Goal: Task Accomplishment & Management: Manage account settings

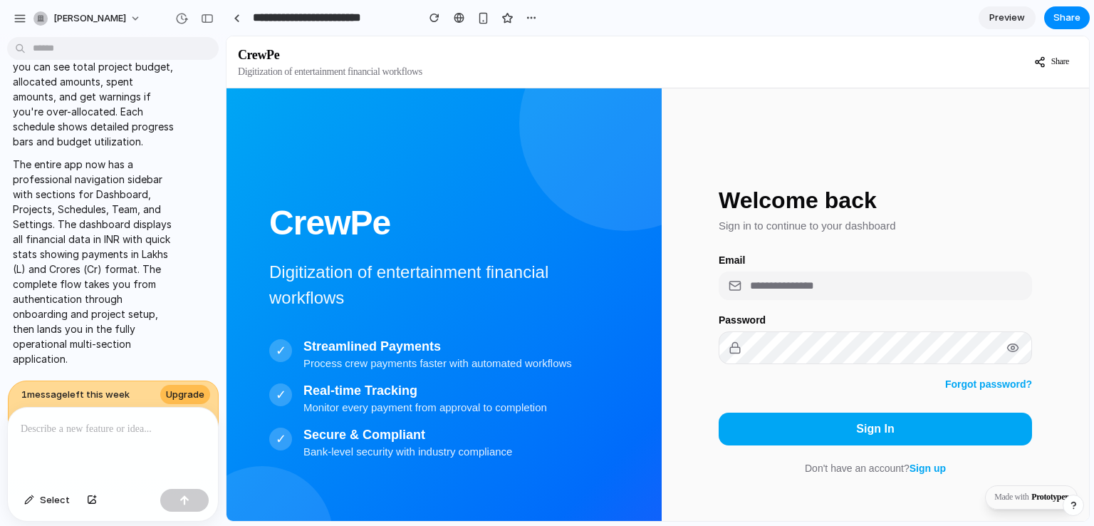
click at [787, 281] on input "email" at bounding box center [875, 285] width 313 height 28
type input "**********"
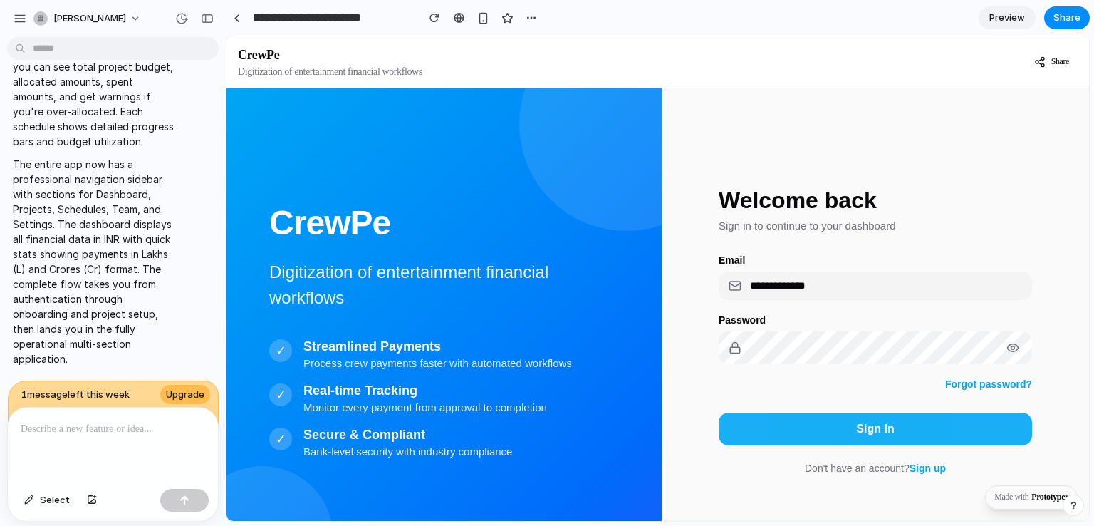
click at [808, 430] on button "Sign In" at bounding box center [875, 428] width 313 height 33
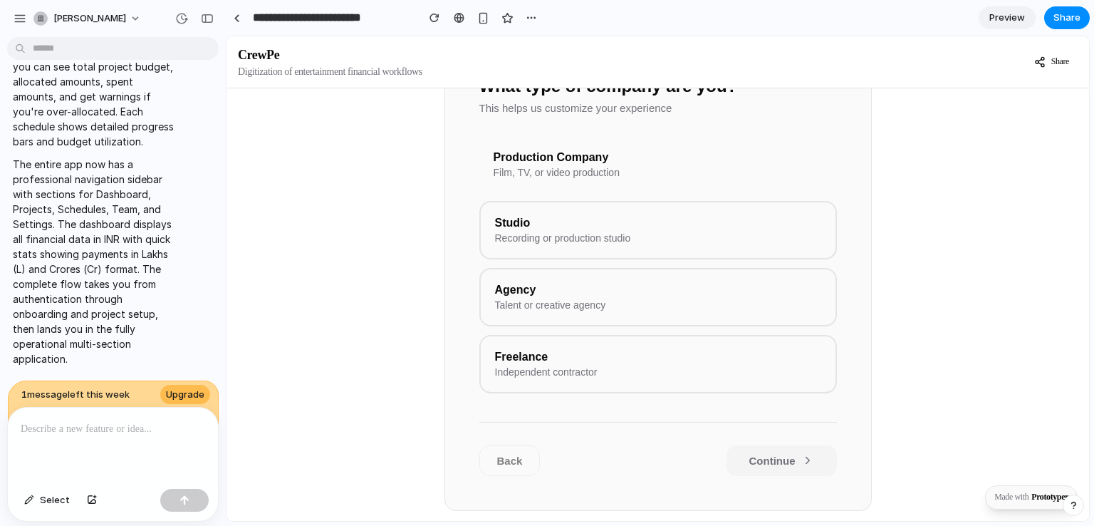
scroll to position [259, 0]
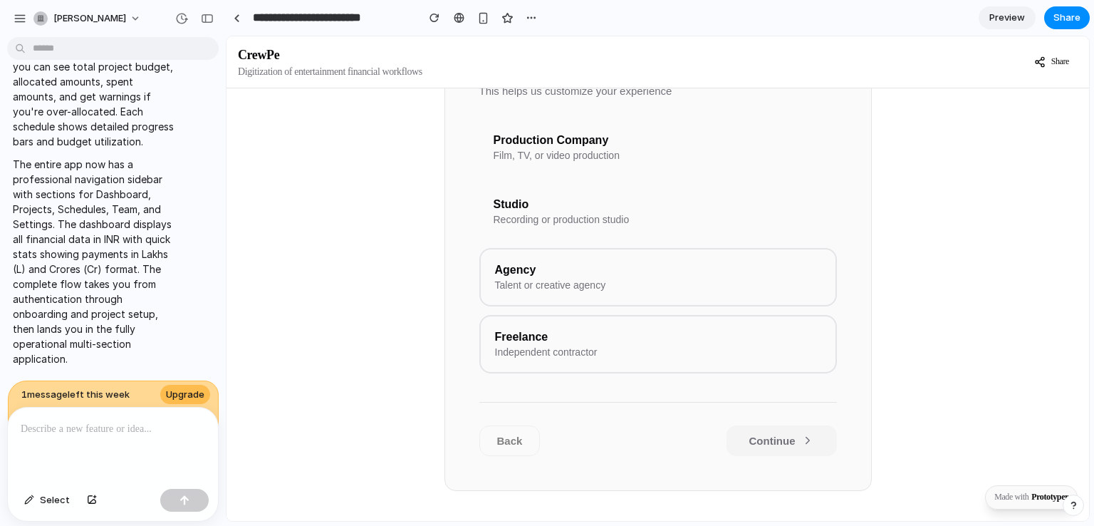
click at [596, 211] on div "Studio" at bounding box center [658, 204] width 329 height 13
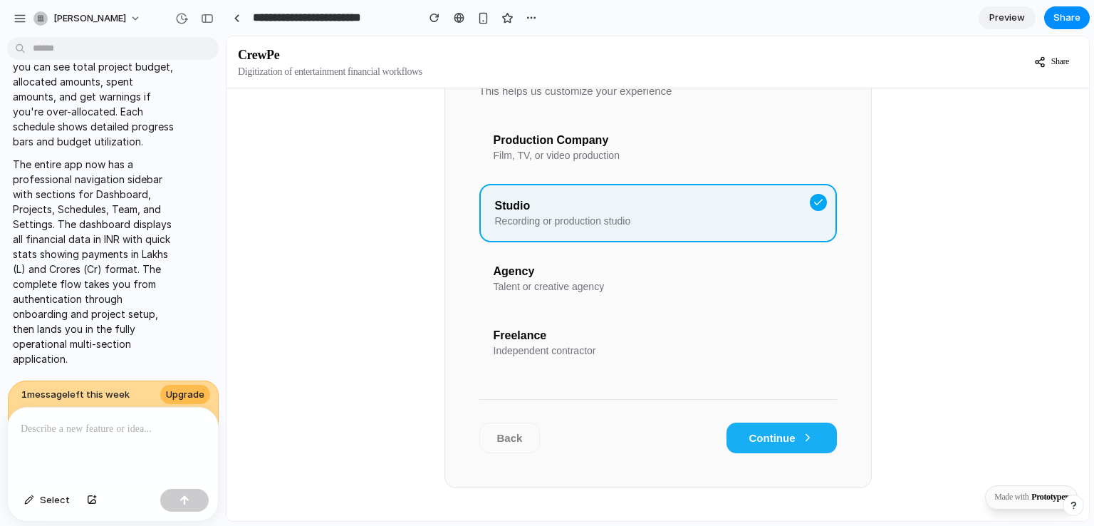
click at [776, 453] on button "Continue" at bounding box center [782, 437] width 110 height 31
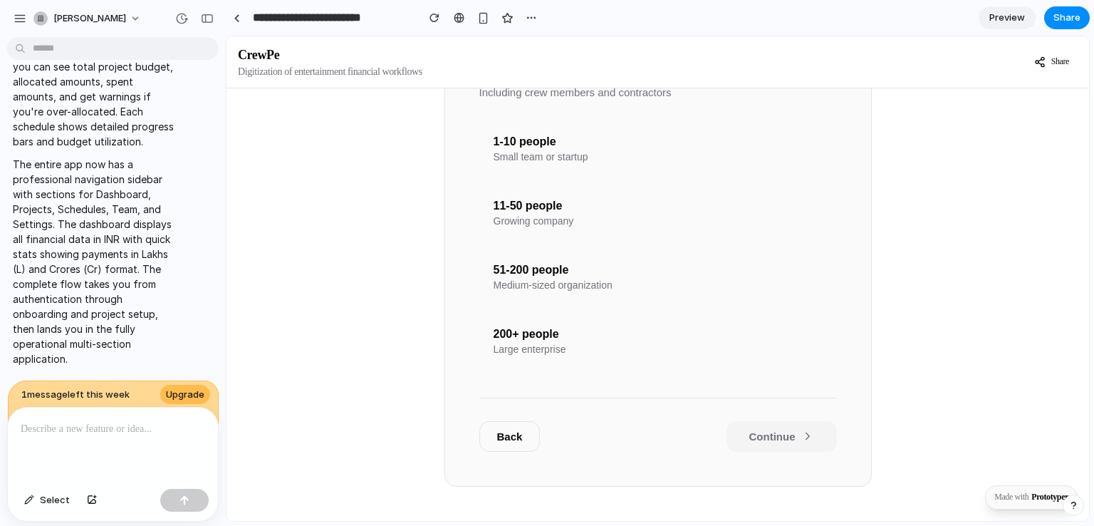
click at [593, 286] on div "51-200 people Medium-sized organization" at bounding box center [658, 277] width 358 height 56
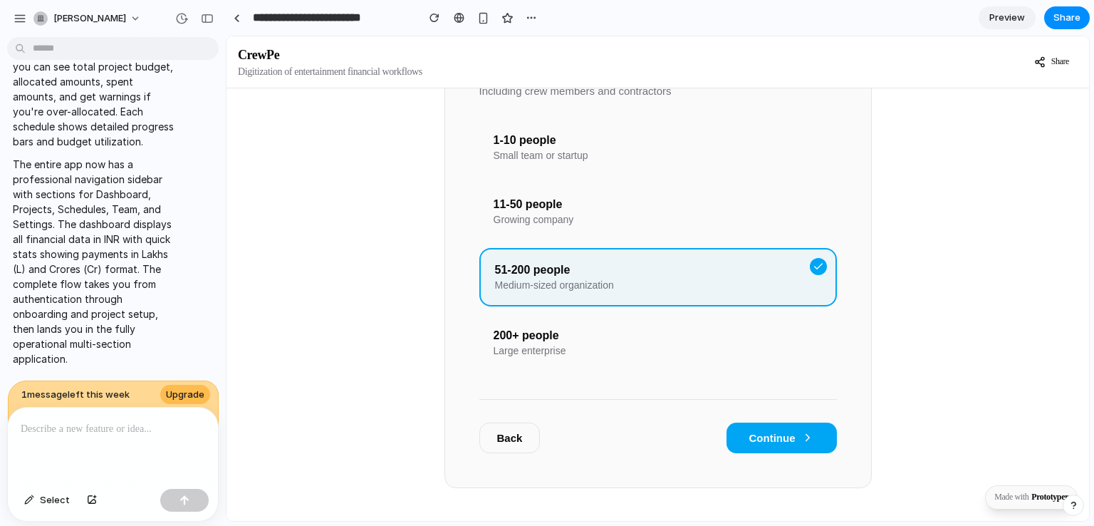
click at [639, 225] on div "Growing company" at bounding box center [658, 219] width 329 height 11
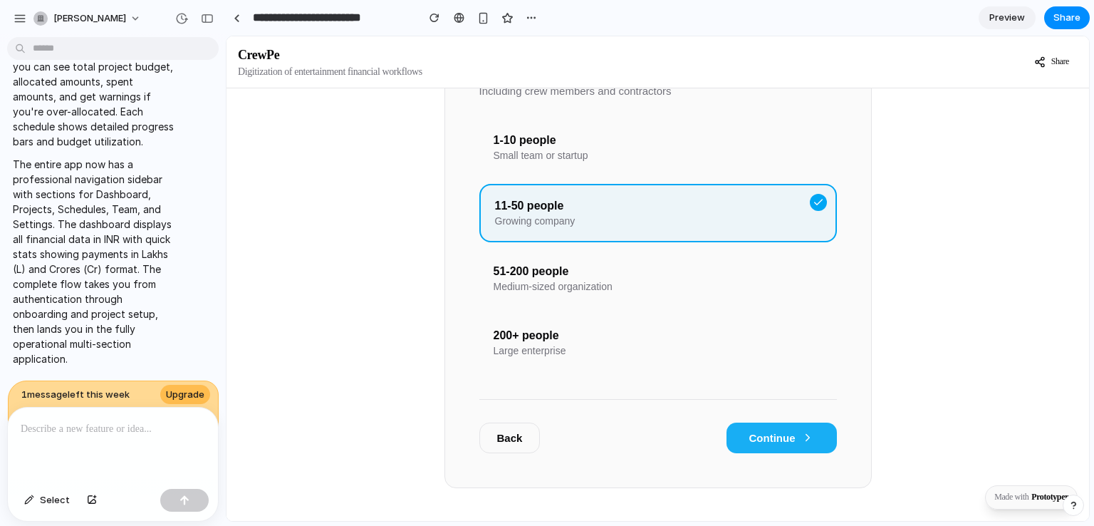
click at [754, 453] on button "Continue" at bounding box center [782, 437] width 110 height 31
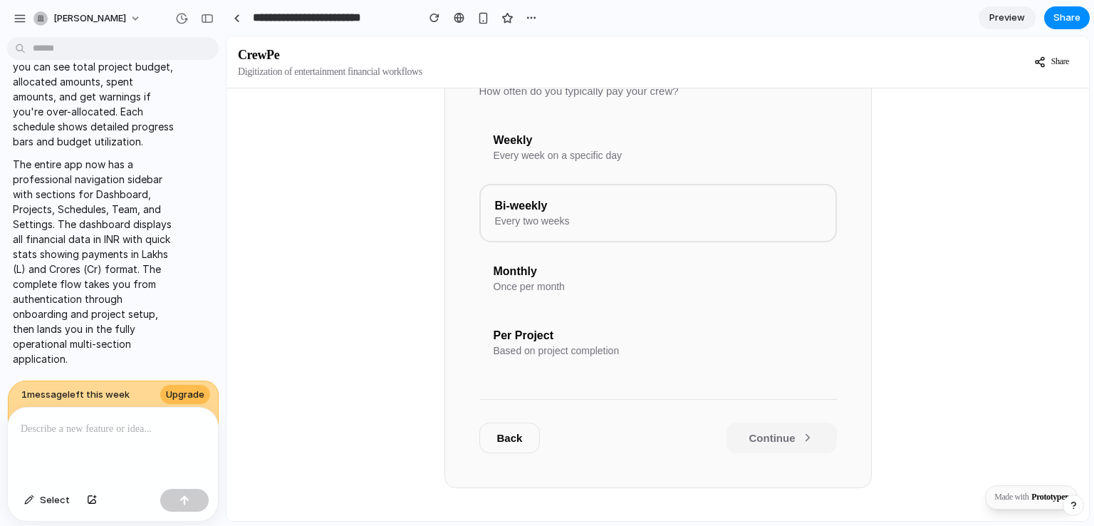
click at [540, 145] on div "Weekly" at bounding box center [658, 140] width 329 height 13
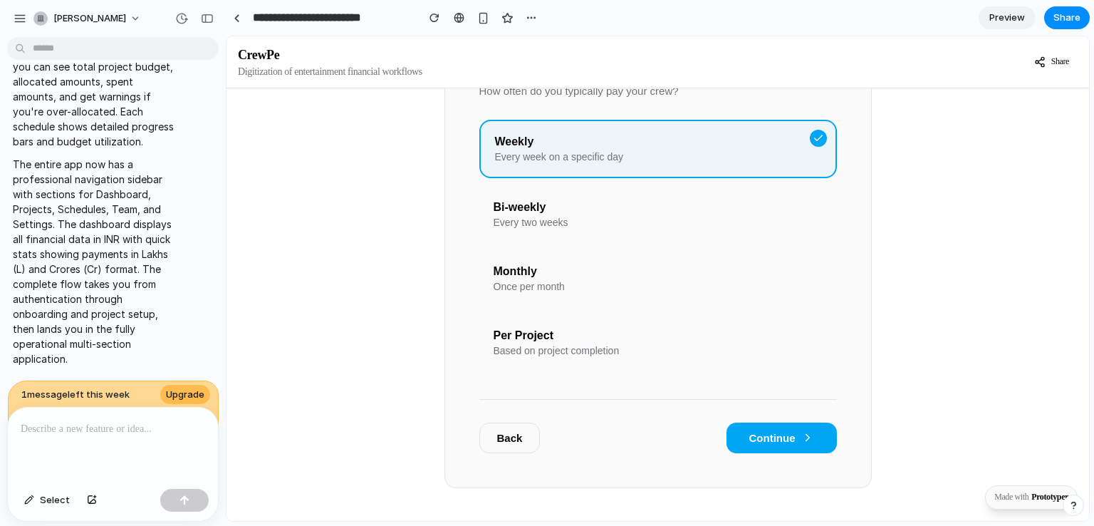
click at [628, 283] on div "Monthly Once per month" at bounding box center [658, 279] width 358 height 56
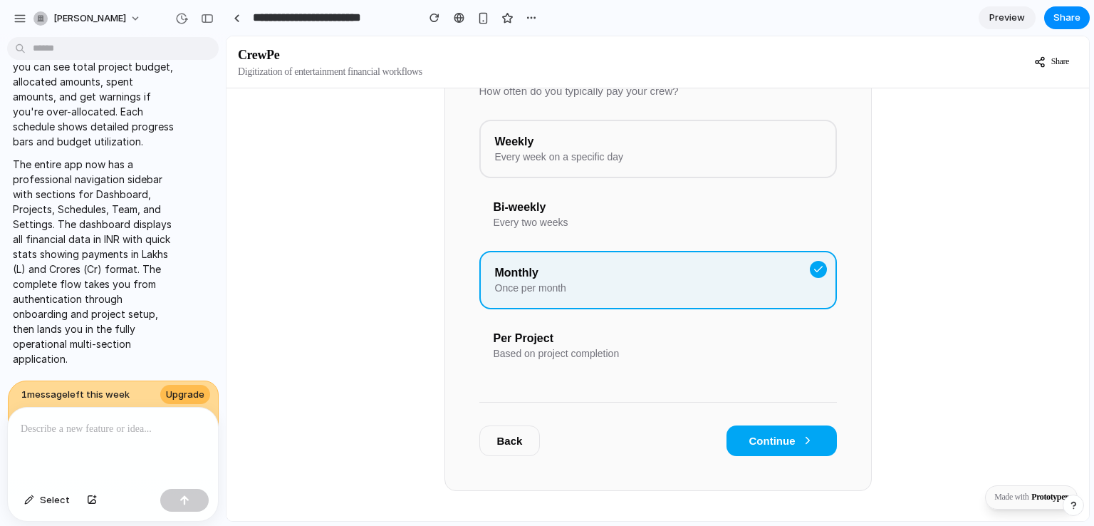
click at [679, 345] on div "Per Project" at bounding box center [658, 338] width 329 height 13
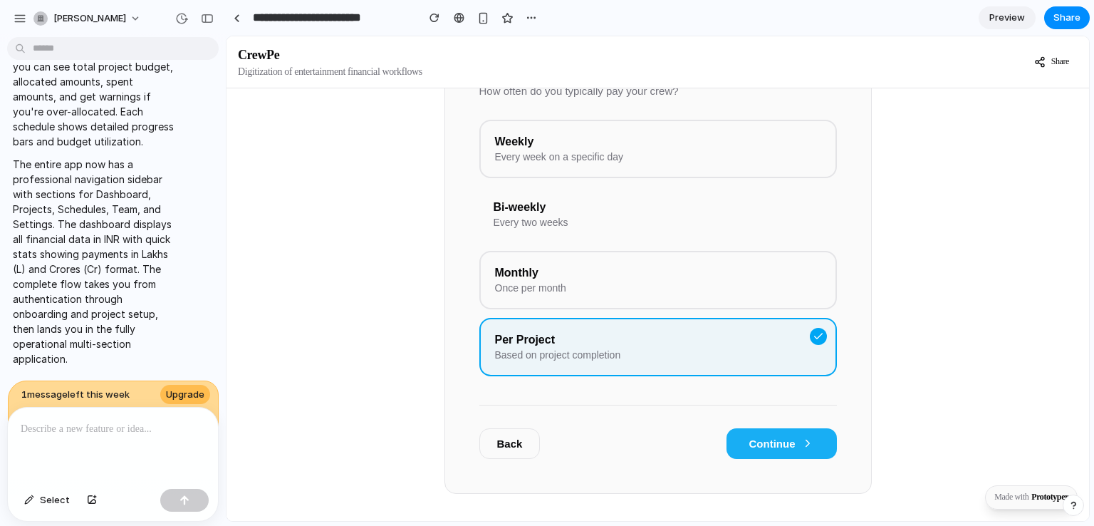
click at [774, 459] on button "Continue" at bounding box center [782, 443] width 110 height 31
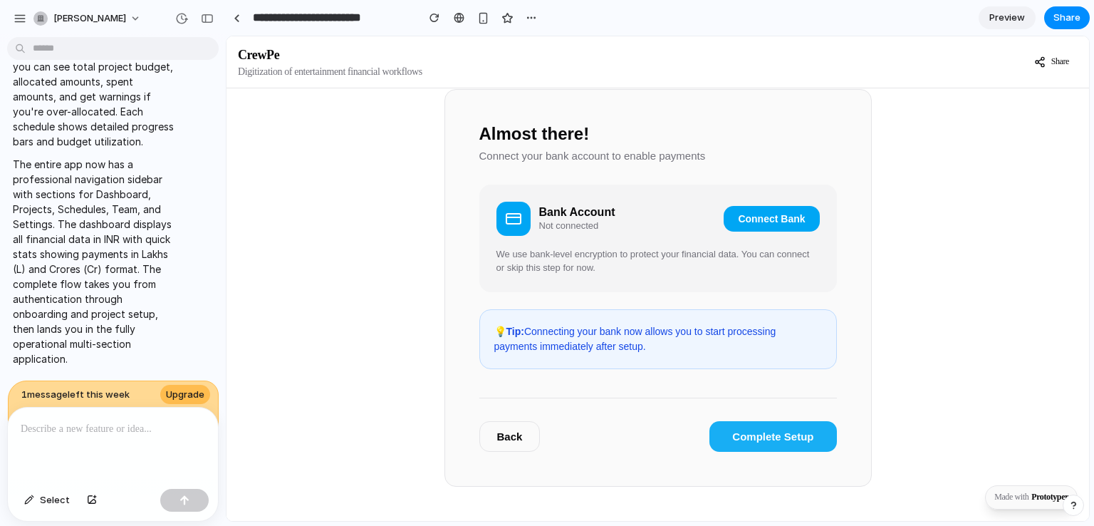
scroll to position [168, 0]
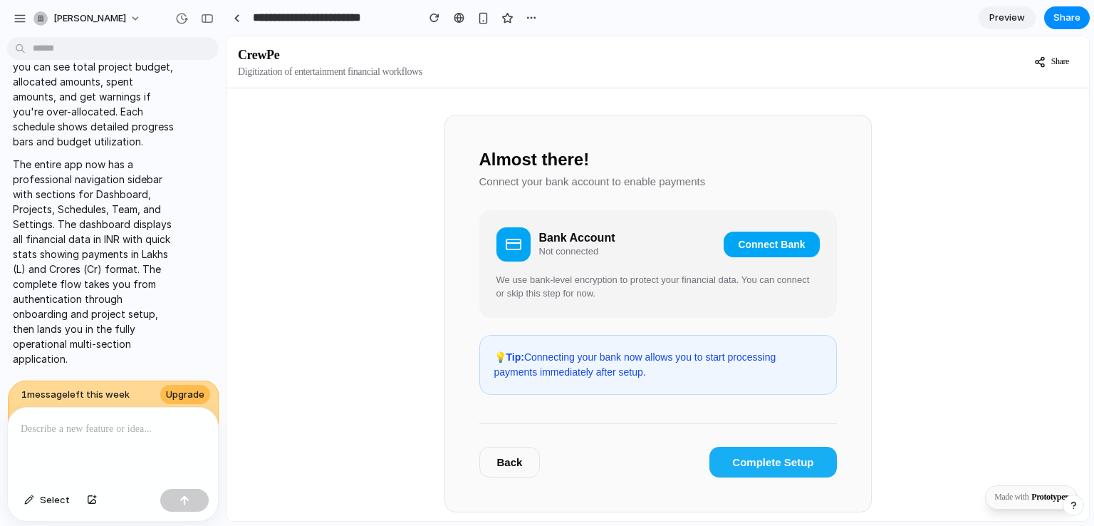
click at [813, 470] on button "Complete Setup" at bounding box center [772, 462] width 127 height 31
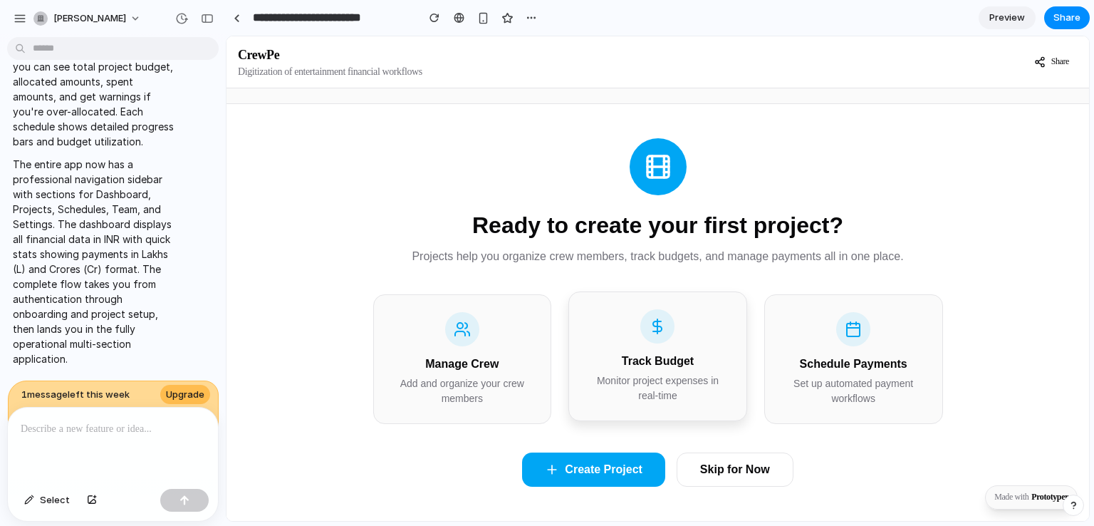
scroll to position [66, 0]
click at [703, 463] on button "Skip for Now" at bounding box center [735, 469] width 117 height 34
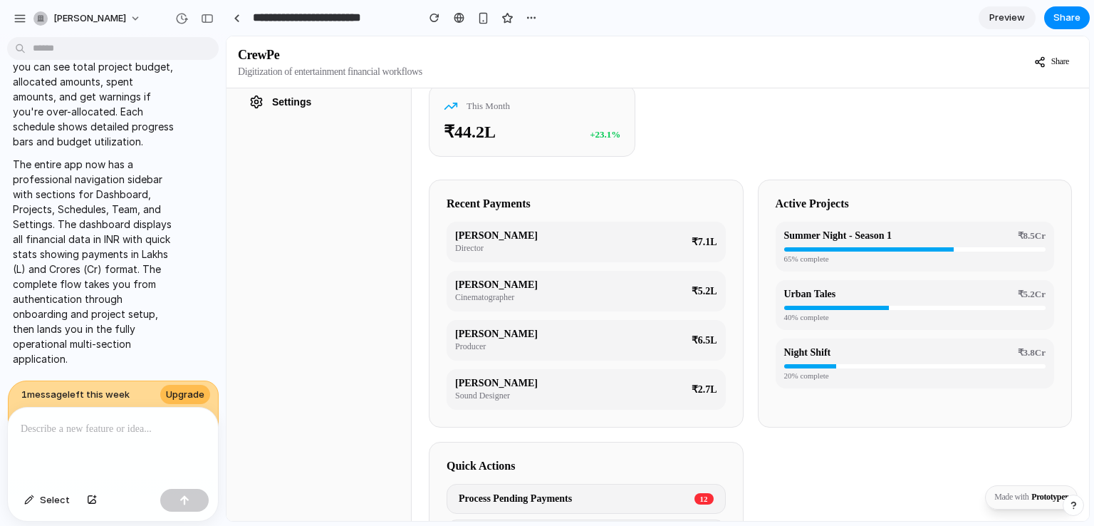
scroll to position [0, 0]
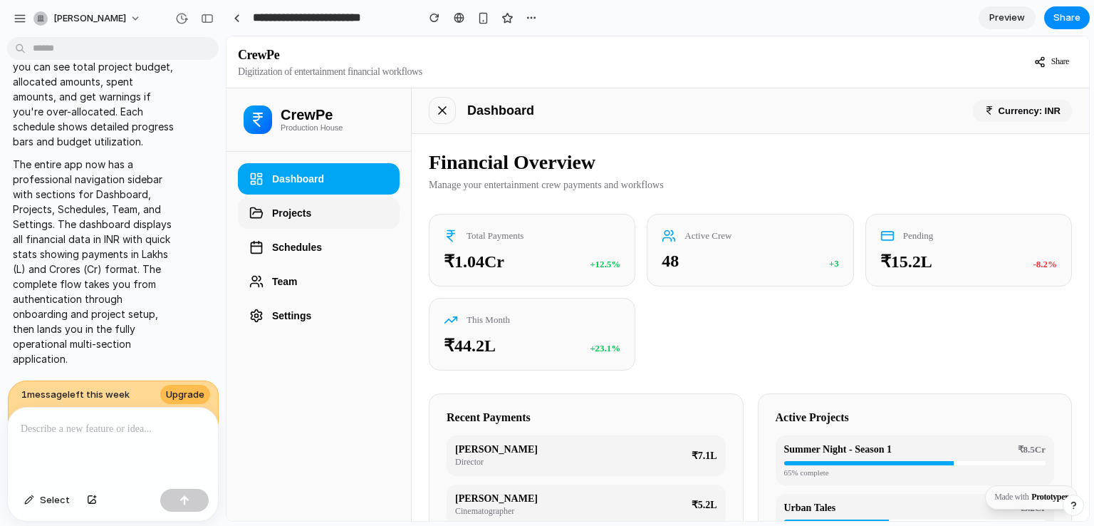
click at [330, 207] on button "Projects" at bounding box center [319, 212] width 162 height 31
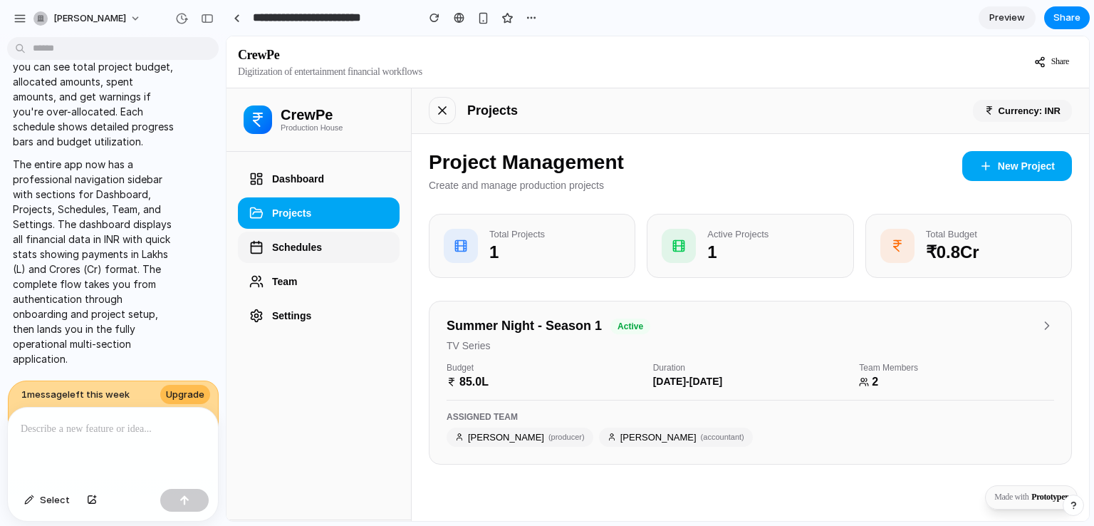
click at [318, 244] on button "Schedules" at bounding box center [319, 246] width 162 height 31
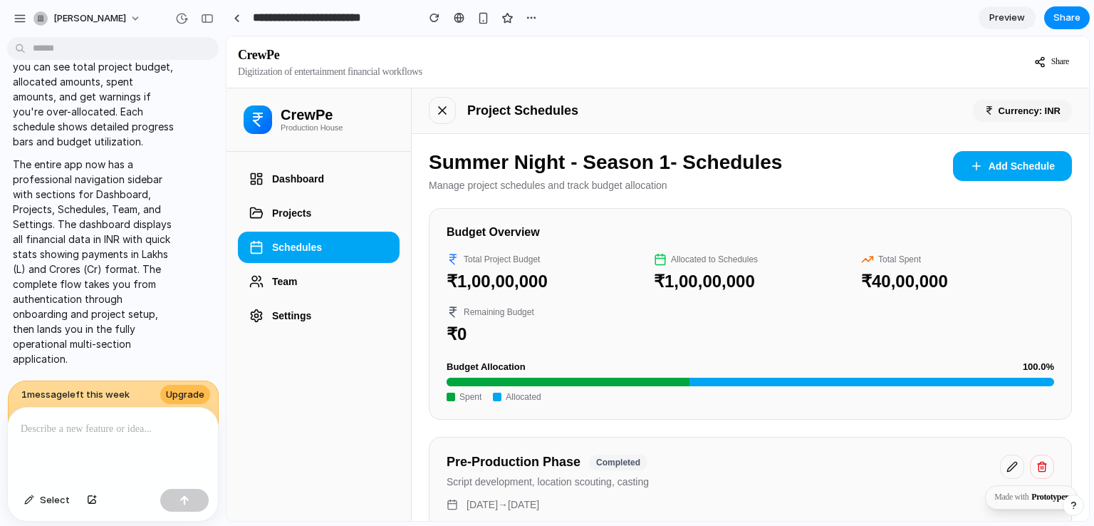
click at [307, 259] on button "Schedules" at bounding box center [319, 246] width 162 height 31
click at [274, 281] on button "Team" at bounding box center [319, 281] width 162 height 31
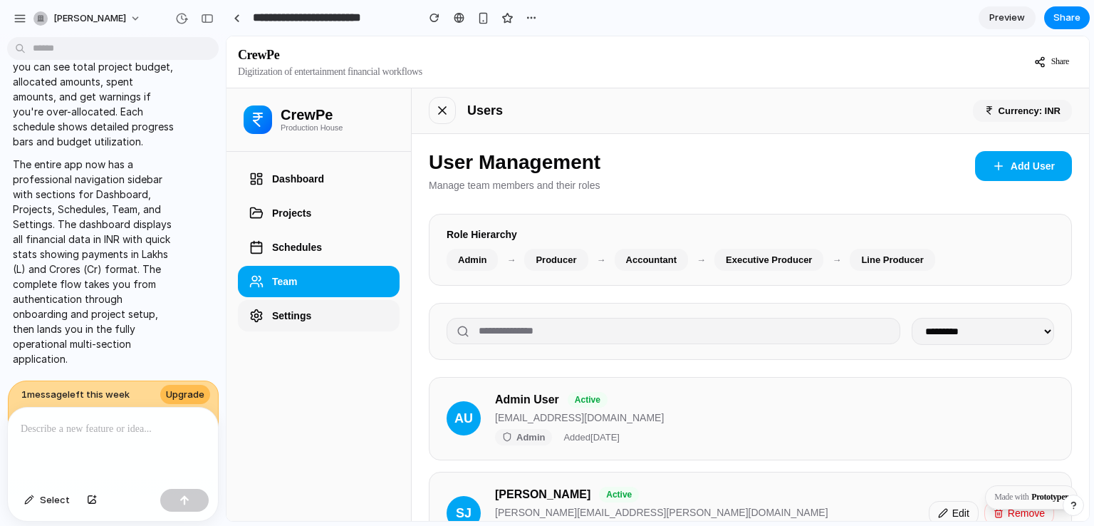
click at [316, 316] on button "Settings" at bounding box center [319, 315] width 162 height 31
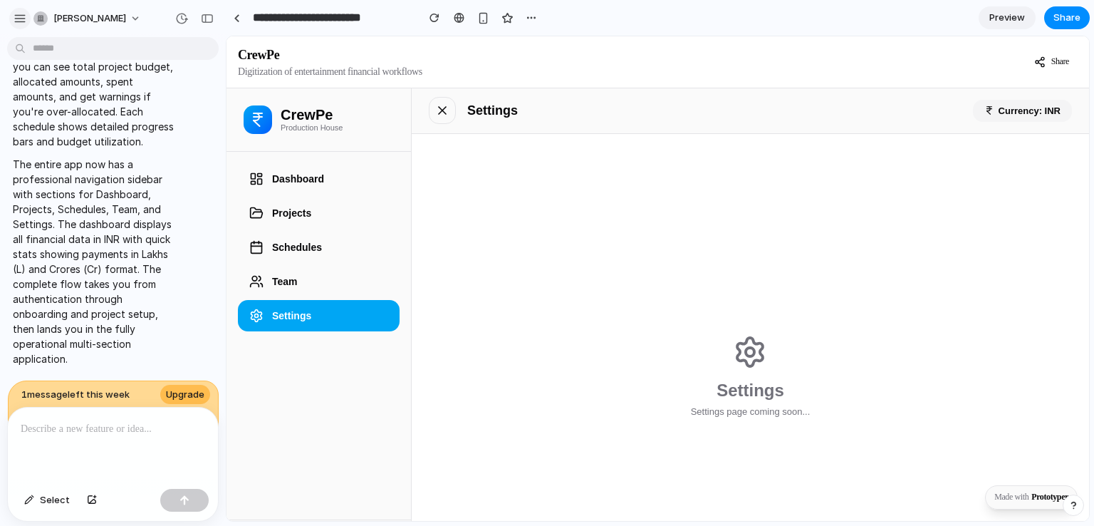
click at [17, 19] on div "button" at bounding box center [20, 18] width 13 height 13
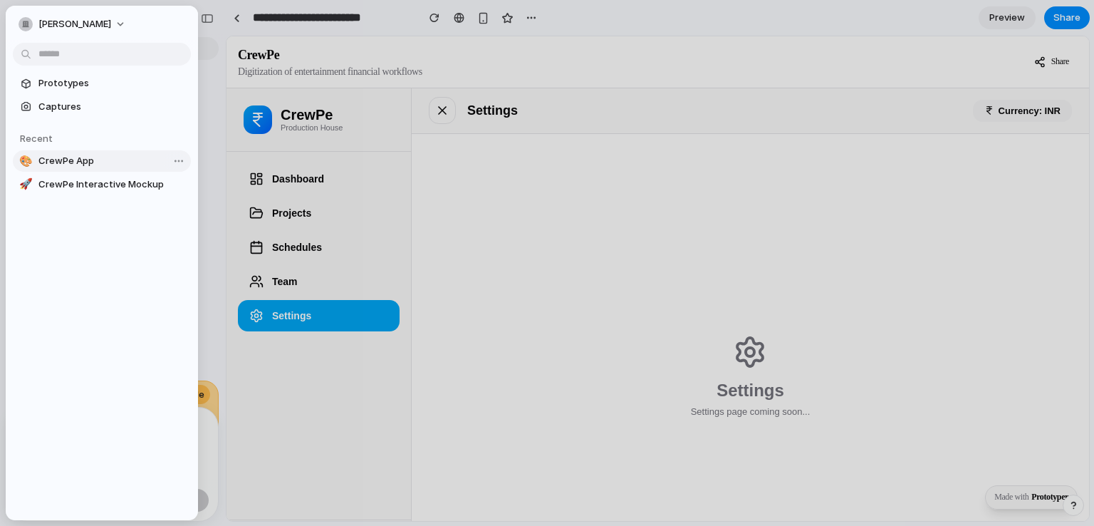
click at [74, 160] on span "CrewPe App" at bounding box center [111, 161] width 147 height 14
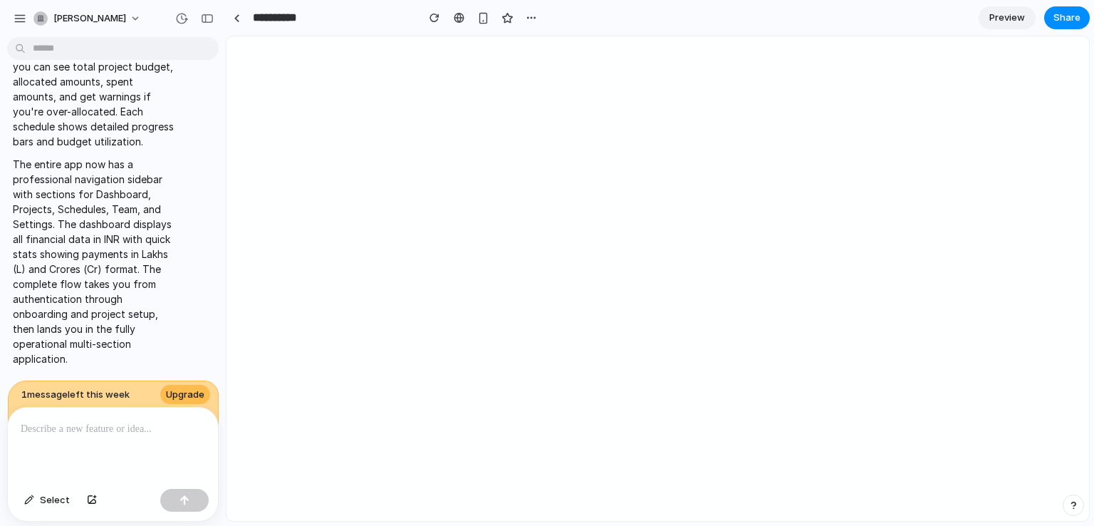
type input "**********"
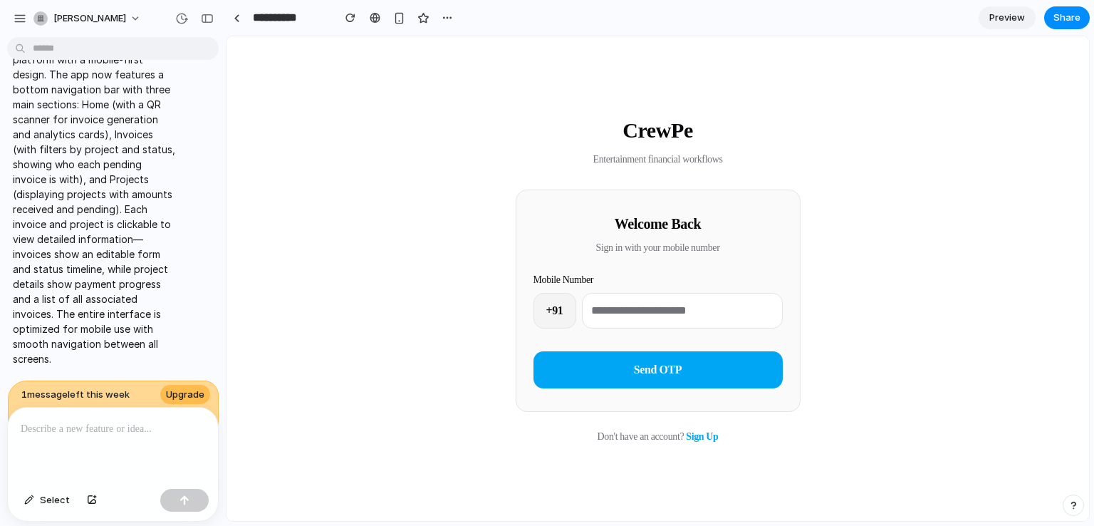
click at [644, 306] on input "tel" at bounding box center [682, 311] width 201 height 36
type input "*********"
click at [653, 358] on button "Send OTP" at bounding box center [657, 369] width 249 height 37
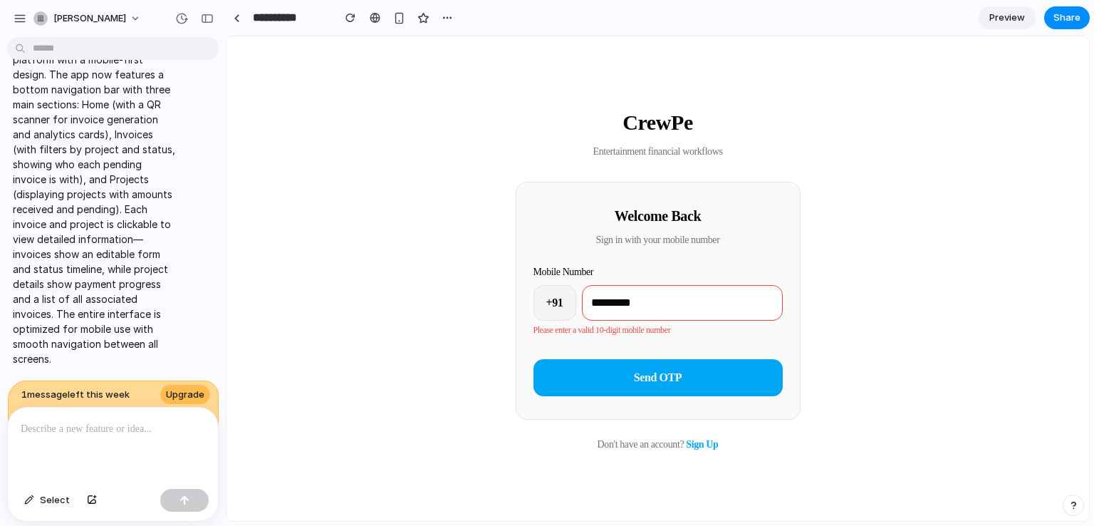
click at [660, 306] on input "*********" at bounding box center [682, 303] width 201 height 36
type input "**********"
click at [660, 371] on span "Send OTP" at bounding box center [658, 377] width 48 height 12
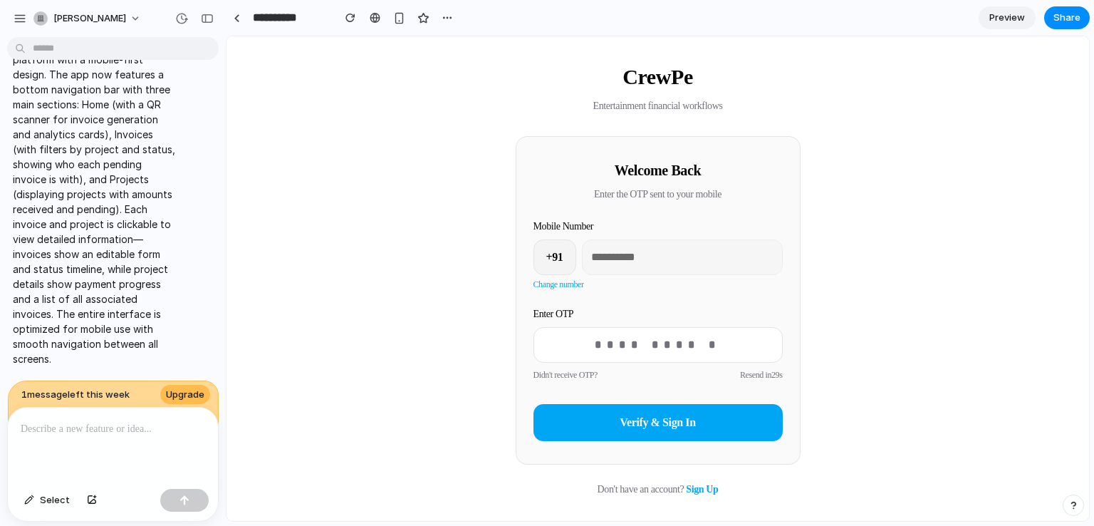
click at [640, 340] on input "text" at bounding box center [657, 345] width 249 height 36
type input "******"
click at [642, 414] on button "Verify & Sign In" at bounding box center [657, 422] width 249 height 37
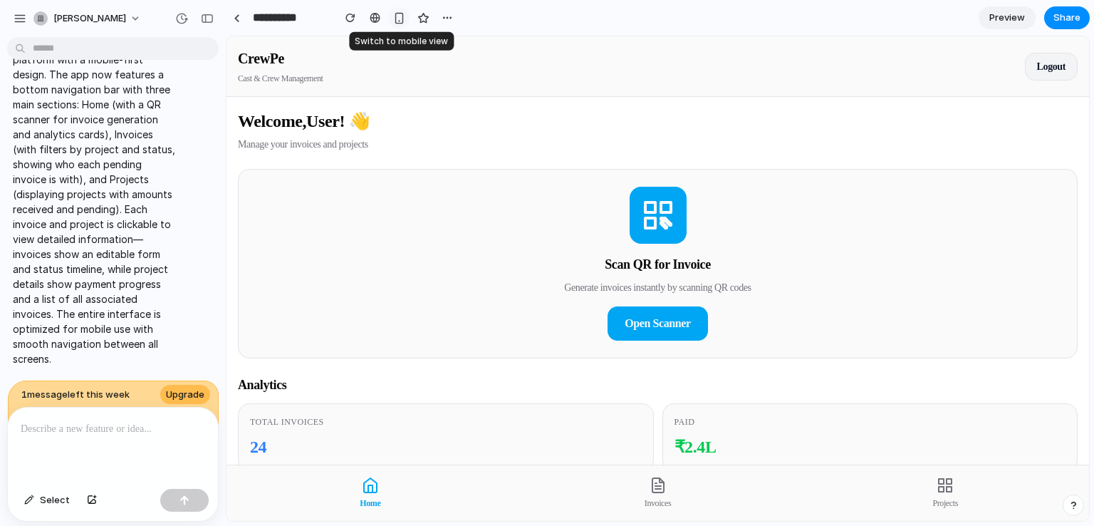
click at [399, 19] on div "button" at bounding box center [399, 18] width 12 height 12
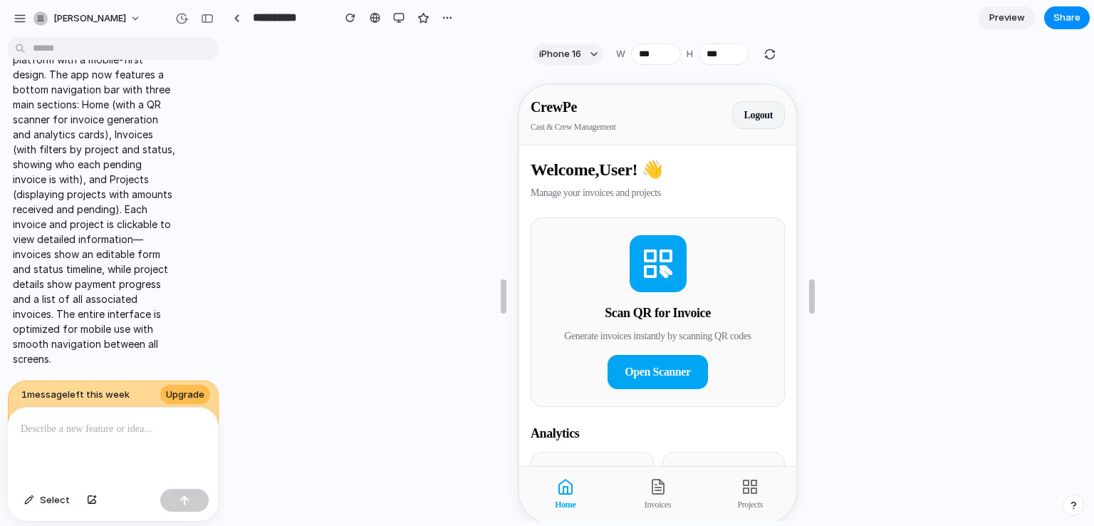
click at [651, 490] on icon at bounding box center [656, 485] width 11 height 14
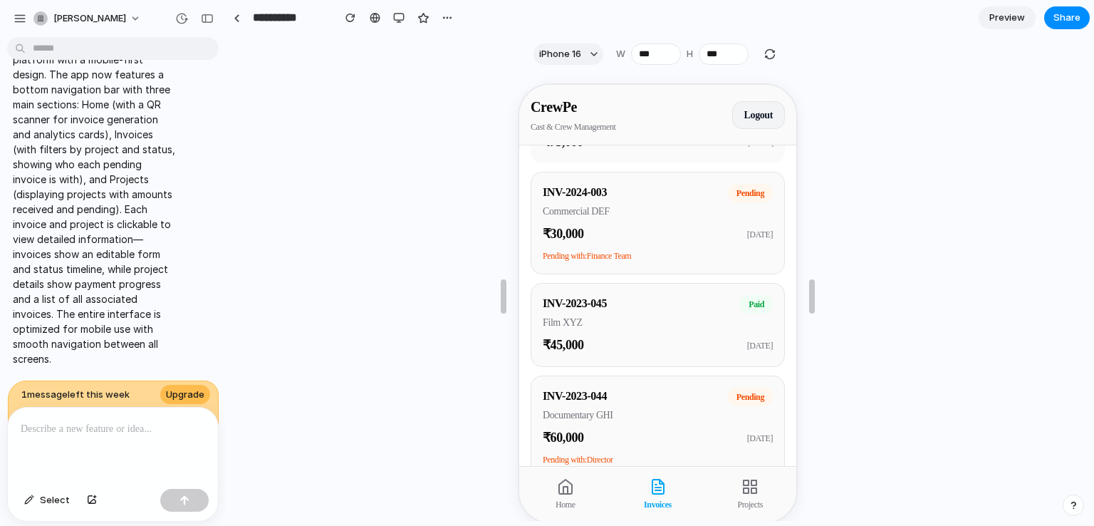
scroll to position [417, 0]
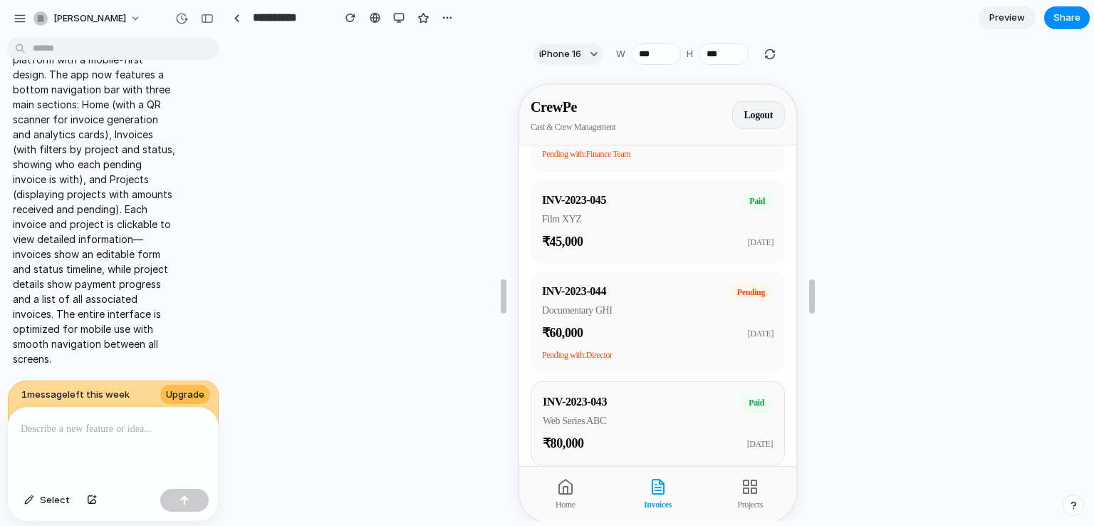
click at [630, 207] on div "INV-2023-045 Film XYZ" at bounding box center [640, 207] width 199 height 35
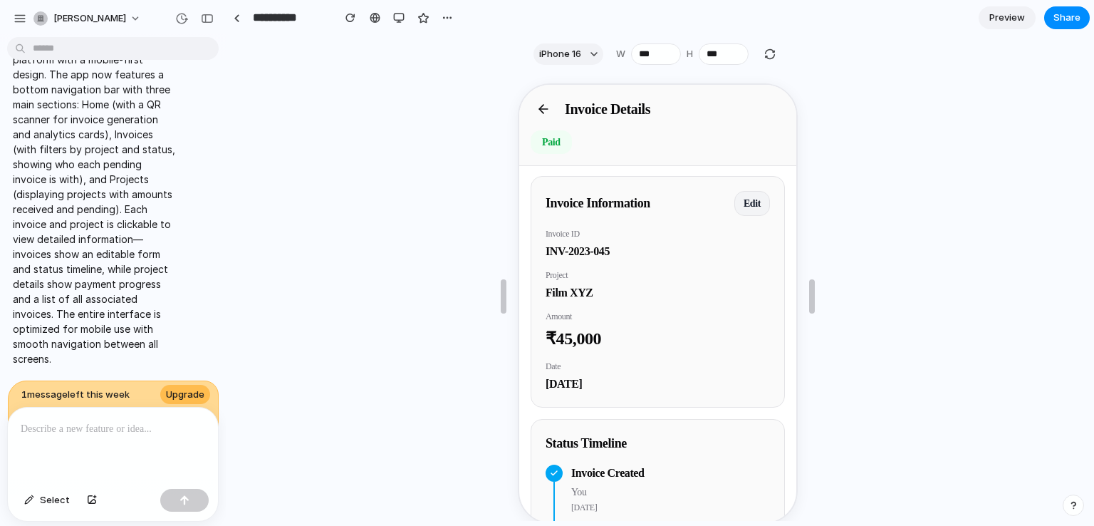
scroll to position [0, 0]
click at [548, 103] on icon at bounding box center [542, 107] width 14 height 14
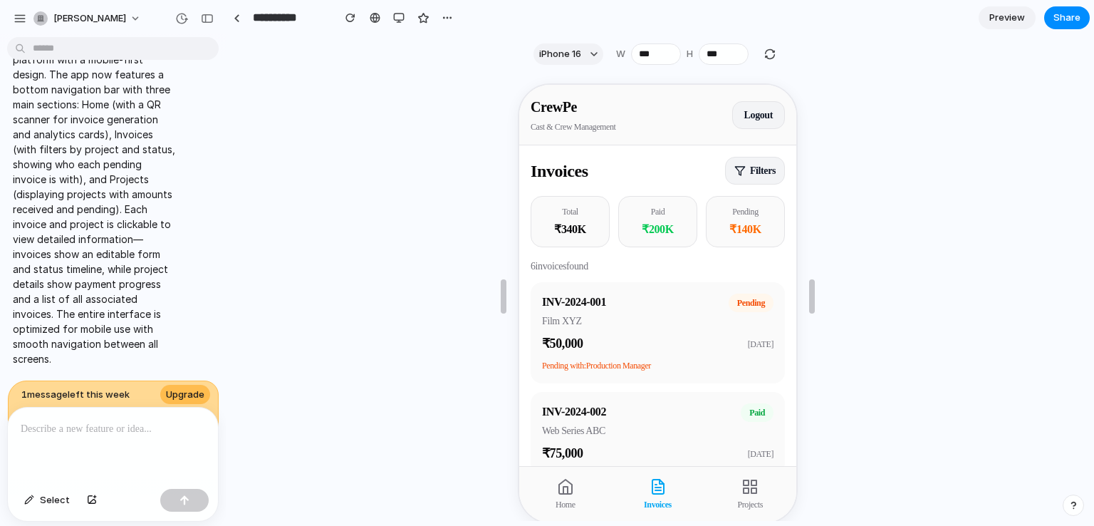
click at [744, 499] on span "Projects" at bounding box center [748, 502] width 25 height 13
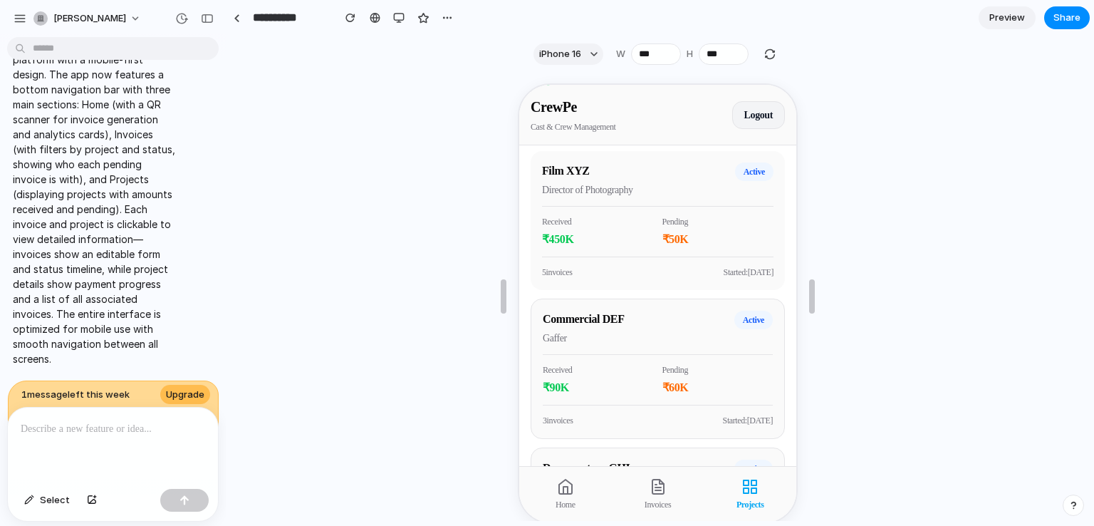
scroll to position [171, 0]
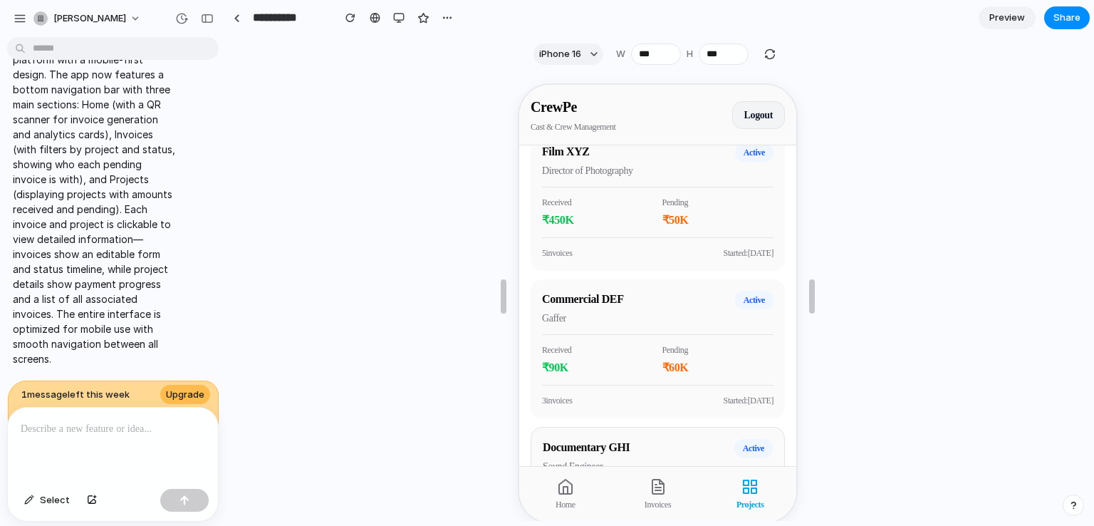
click at [732, 189] on div "Received ₹ 450 K Pending ₹ 50 K" at bounding box center [656, 206] width 231 height 42
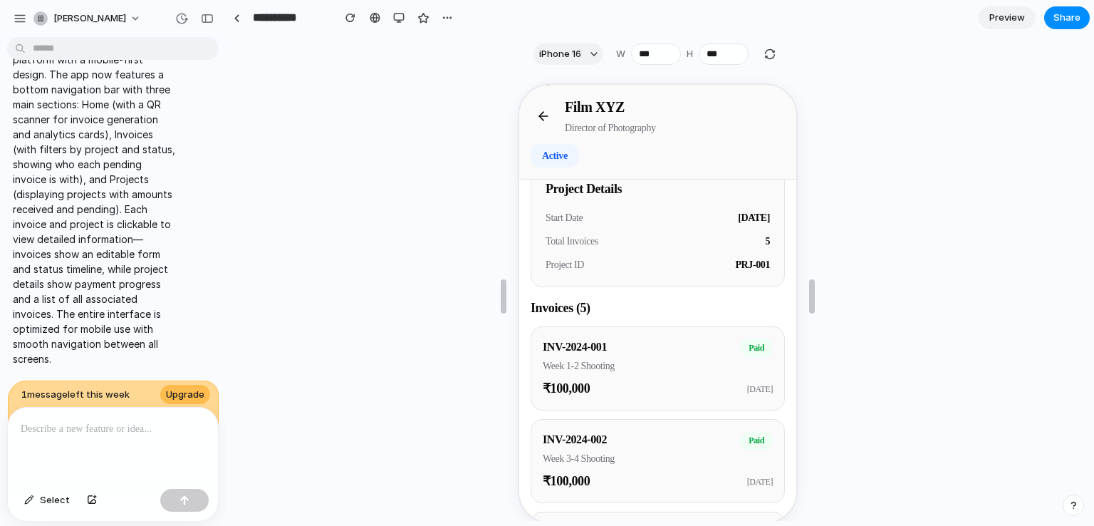
scroll to position [110, 0]
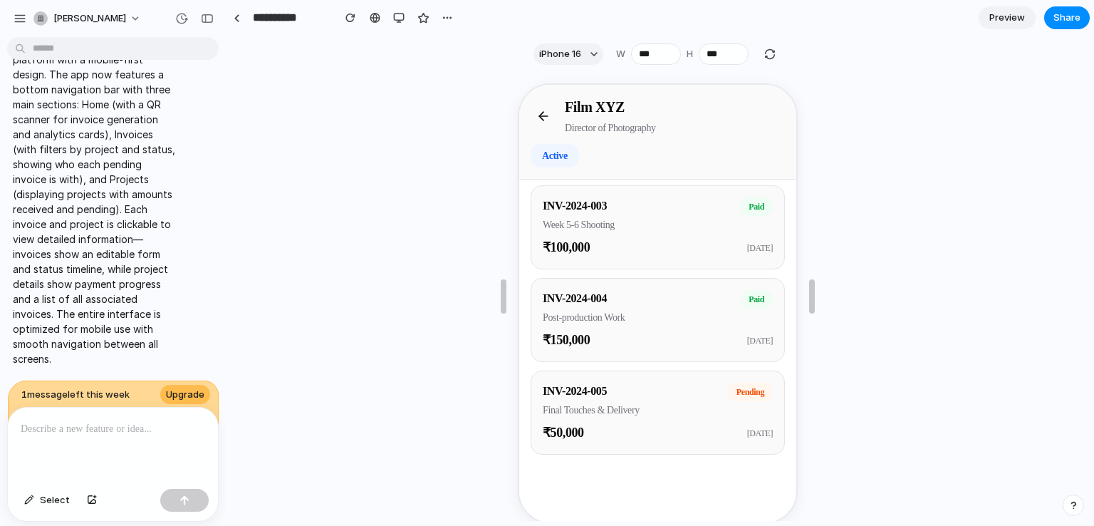
click at [672, 397] on div "INV-2024-005 Final Touches & Delivery pending" at bounding box center [656, 398] width 230 height 35
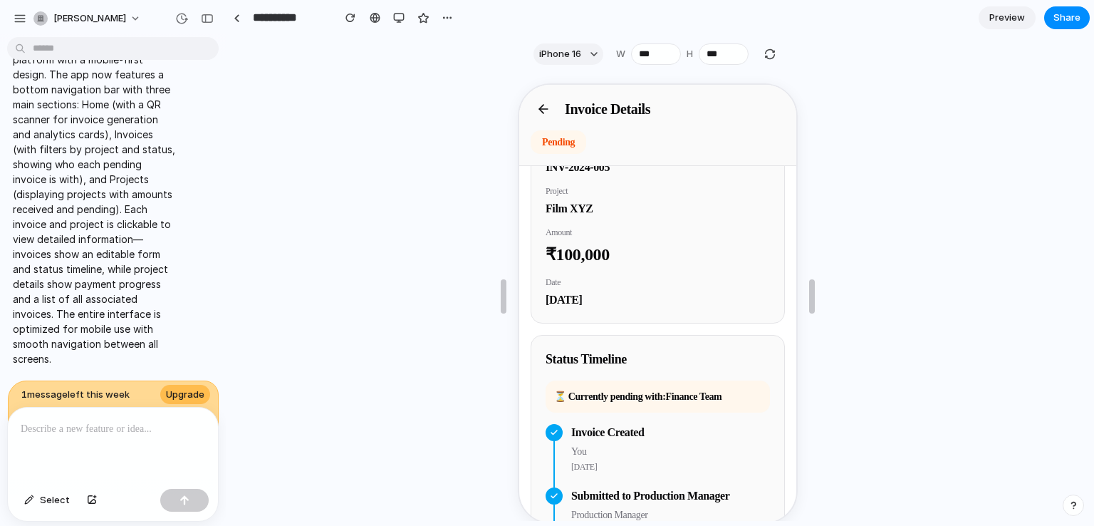
scroll to position [0, 0]
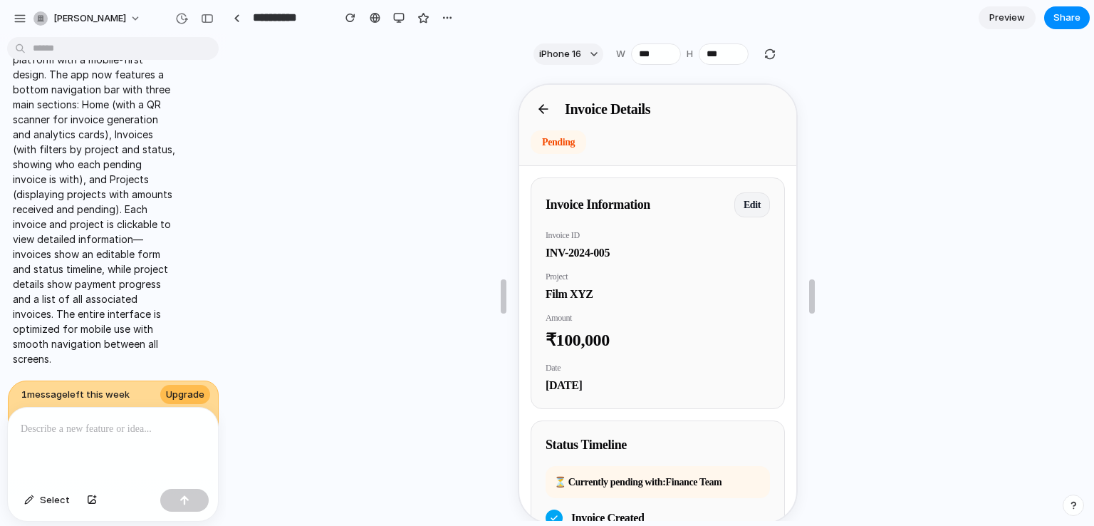
click at [543, 102] on icon at bounding box center [542, 107] width 14 height 14
